Goal: Task Accomplishment & Management: Manage account settings

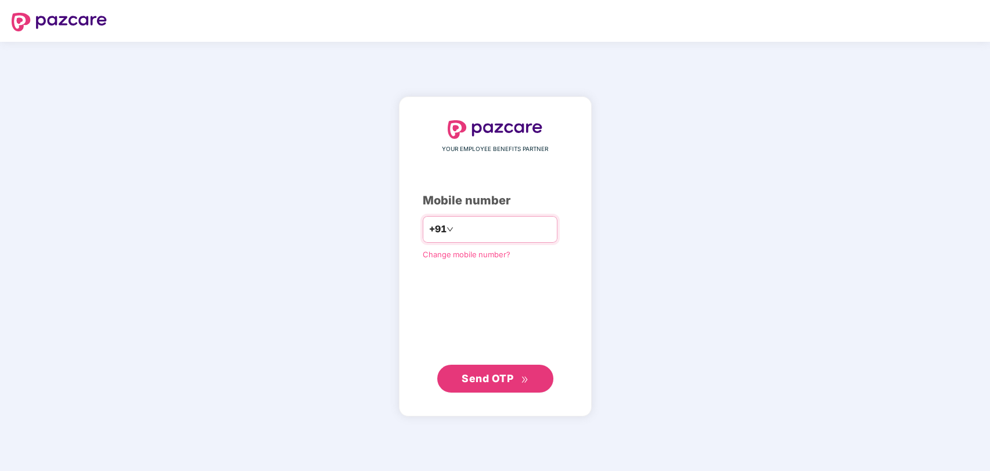
click at [457, 224] on input "number" at bounding box center [503, 229] width 95 height 19
type input "**********"
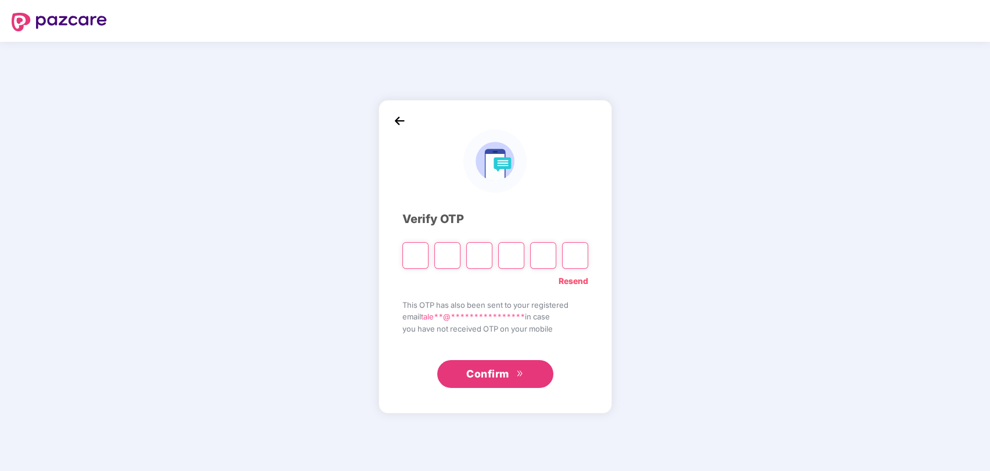
type input "*"
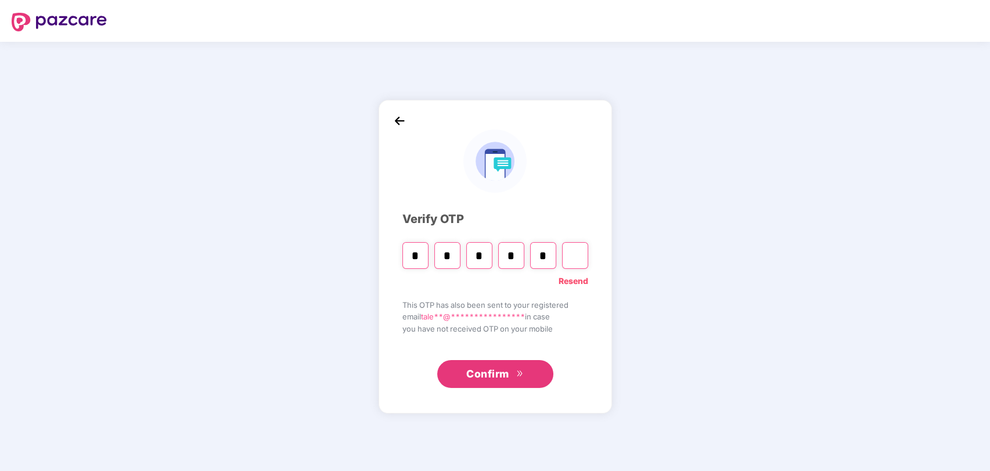
type input "*"
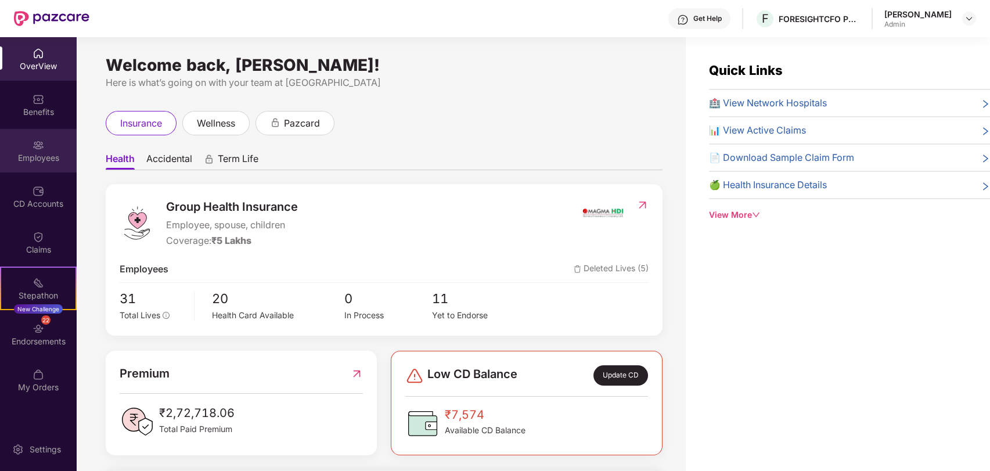
click at [40, 155] on div "Employees" at bounding box center [38, 158] width 77 height 12
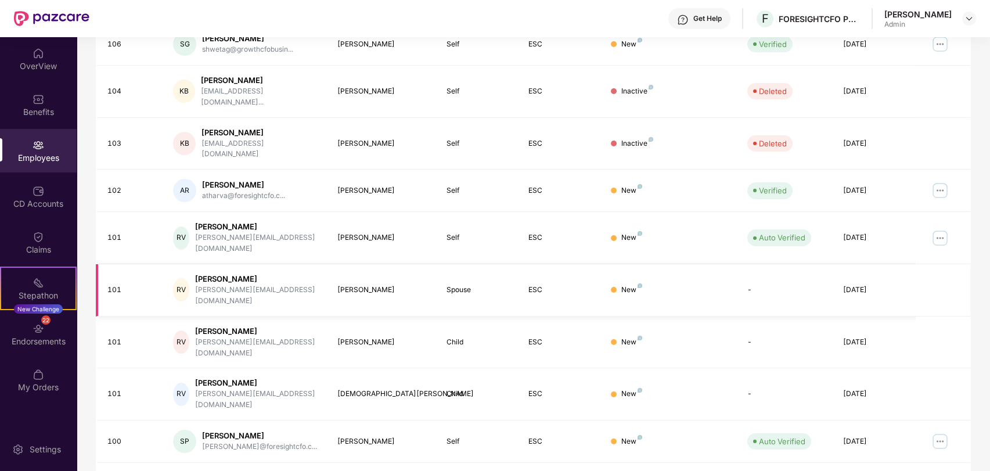
scroll to position [241, 0]
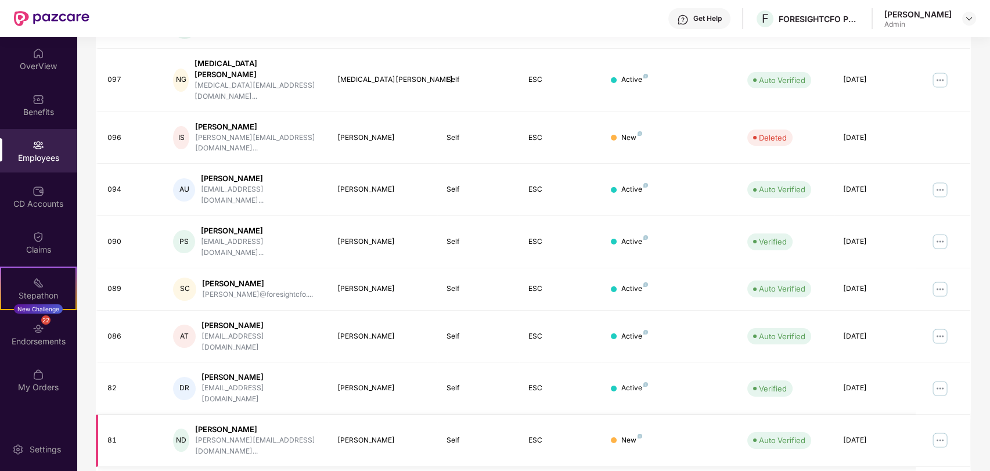
click at [235, 424] on div "[PERSON_NAME]" at bounding box center [257, 429] width 124 height 11
click at [939, 431] on img at bounding box center [940, 440] width 19 height 19
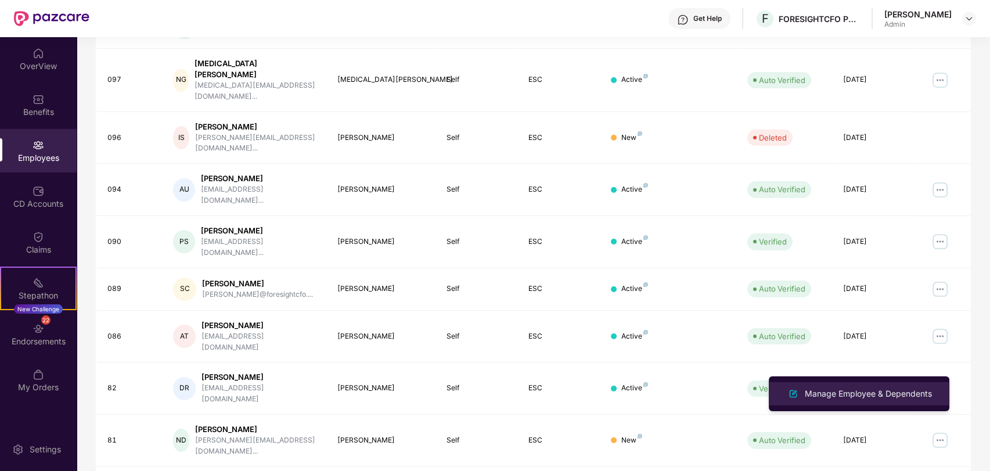
click at [857, 389] on div "Manage Employee & Dependents" at bounding box center [868, 393] width 132 height 13
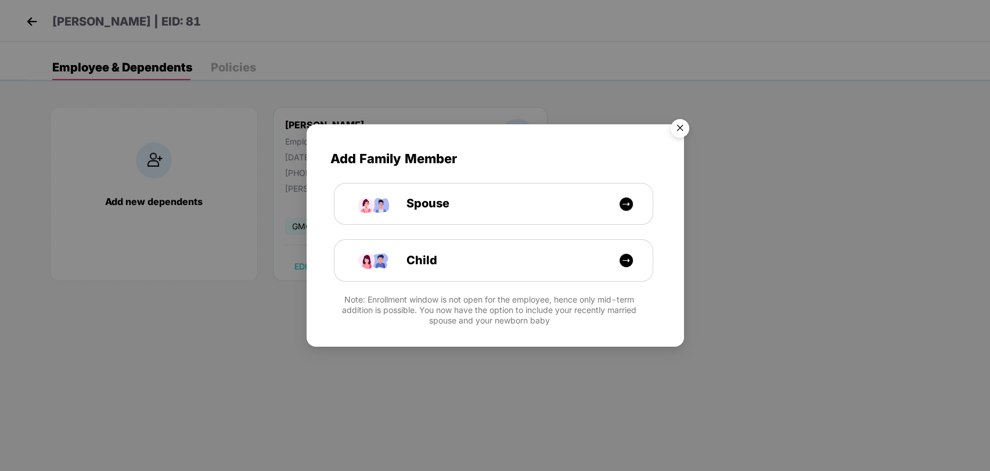
click at [680, 129] on img "Close" at bounding box center [680, 130] width 33 height 33
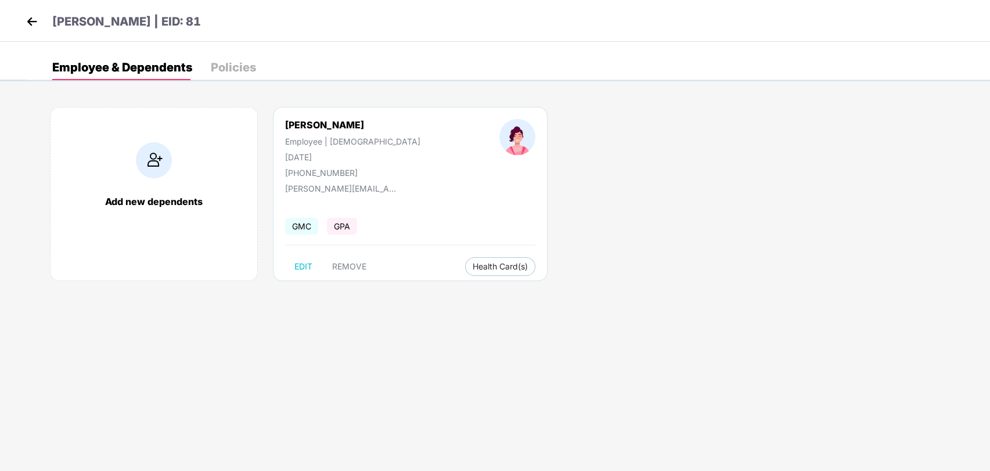
click at [220, 64] on div "Policies" at bounding box center [233, 68] width 45 height 12
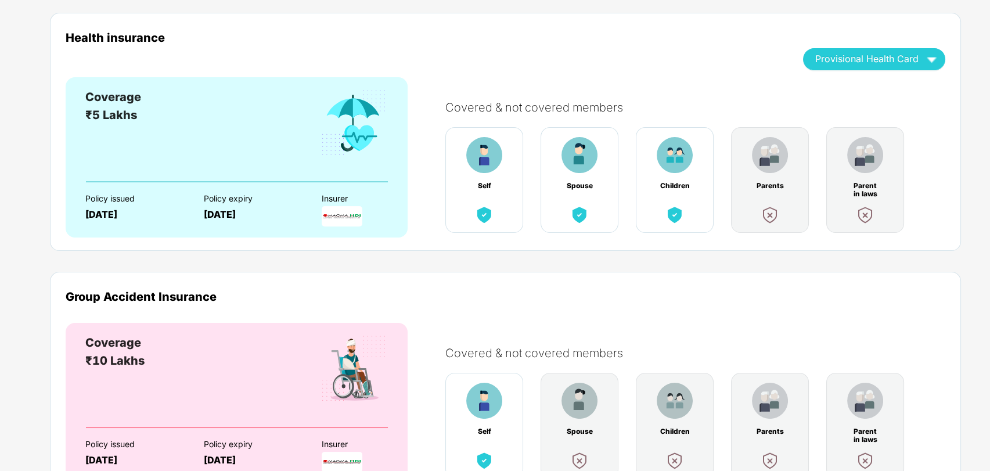
scroll to position [42, 0]
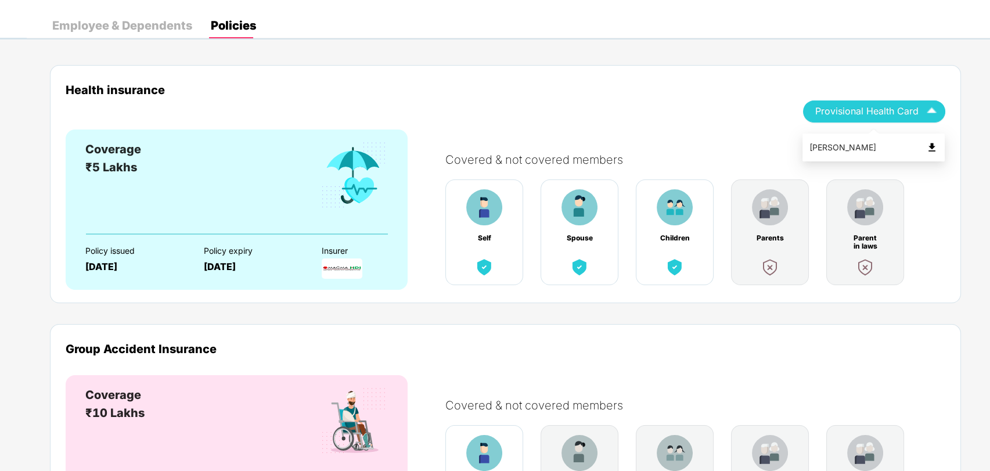
click at [864, 111] on span "Provisional Health Card" at bounding box center [866, 111] width 103 height 6
click at [854, 145] on div "[PERSON_NAME]" at bounding box center [873, 147] width 128 height 13
